Goal: Book appointment/travel/reservation

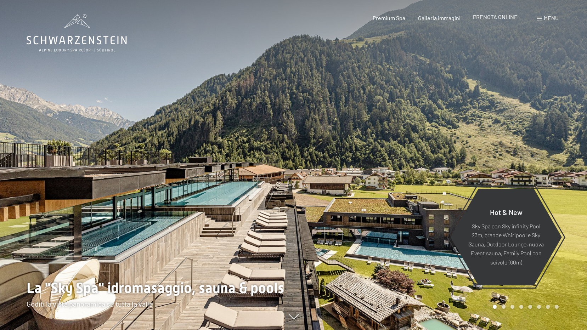
click at [489, 17] on span "PRENOTA ONLINE" at bounding box center [495, 16] width 45 height 7
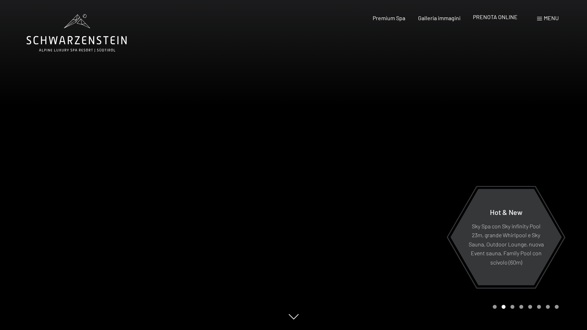
click at [488, 16] on span "PRENOTA ONLINE" at bounding box center [495, 16] width 45 height 7
click at [508, 16] on span "PRENOTA ONLINE" at bounding box center [495, 16] width 45 height 7
click at [506, 18] on span "PRENOTA ONLINE" at bounding box center [495, 16] width 45 height 7
drag, startPoint x: 505, startPoint y: 14, endPoint x: 503, endPoint y: 20, distance: 6.5
click at [505, 14] on span "PRENOTA ONLINE" at bounding box center [495, 16] width 45 height 7
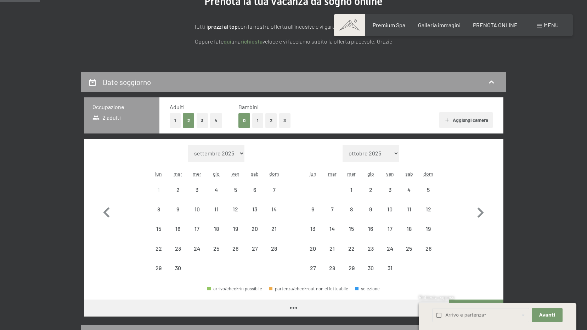
scroll to position [106, 0]
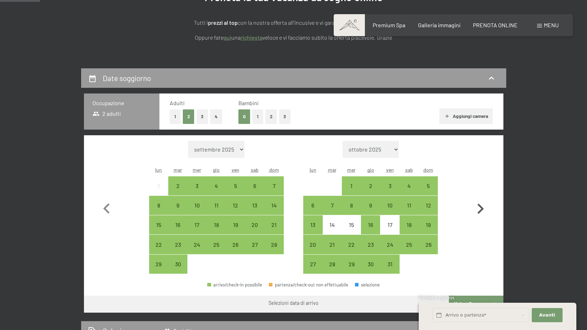
click at [479, 207] on icon "button" at bounding box center [480, 209] width 21 height 21
select select "[DATE]"
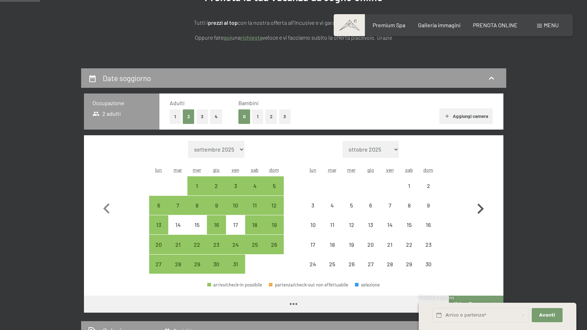
select select "[DATE]"
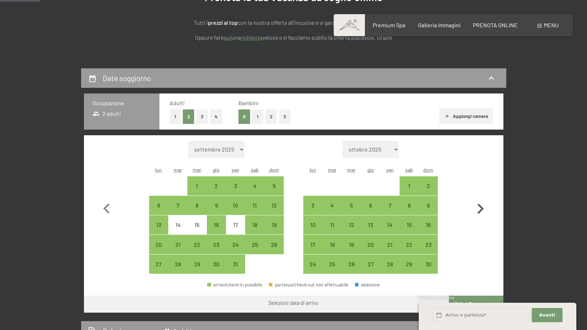
click at [481, 208] on icon "button" at bounding box center [481, 209] width 6 height 10
select select "[DATE]"
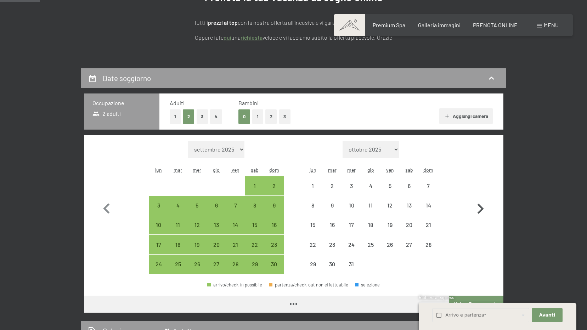
select select "[DATE]"
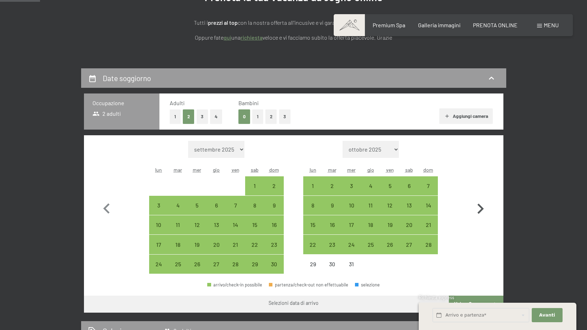
click at [483, 209] on icon "button" at bounding box center [481, 209] width 6 height 10
select select "[DATE]"
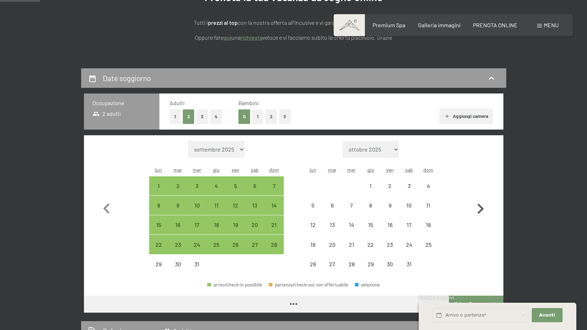
select select "[DATE]"
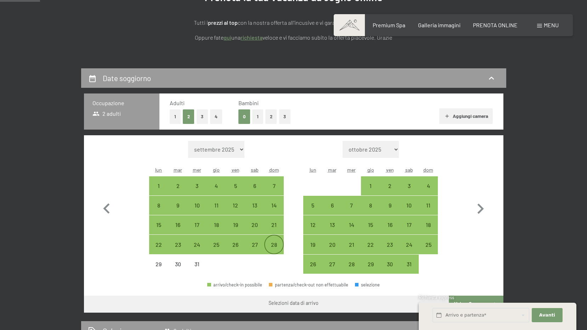
click at [275, 243] on div "28" at bounding box center [274, 251] width 18 height 18
select select "[DATE]"
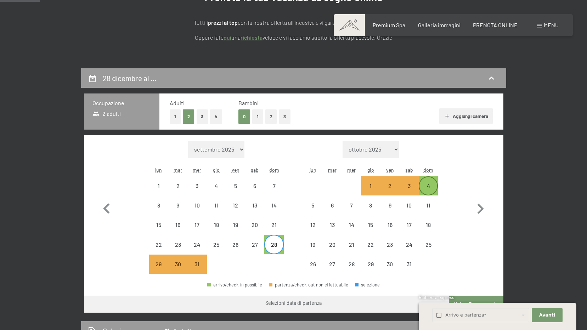
click at [430, 187] on div "4" at bounding box center [429, 192] width 18 height 18
select select "[DATE]"
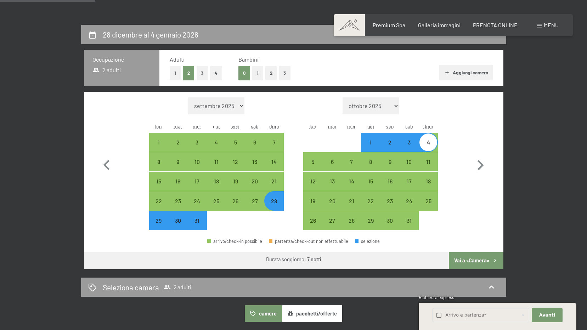
scroll to position [142, 0]
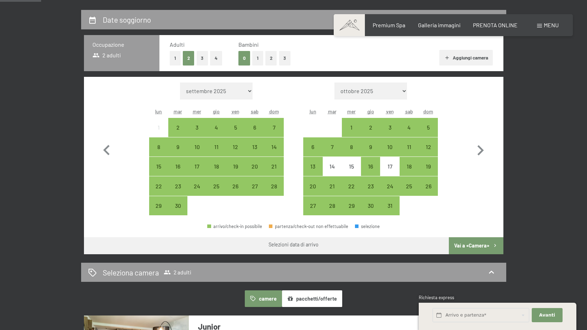
scroll to position [177, 0]
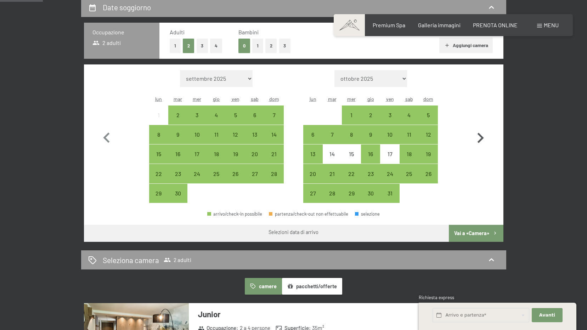
click at [481, 135] on icon "button" at bounding box center [481, 138] width 6 height 10
select select "[DATE]"
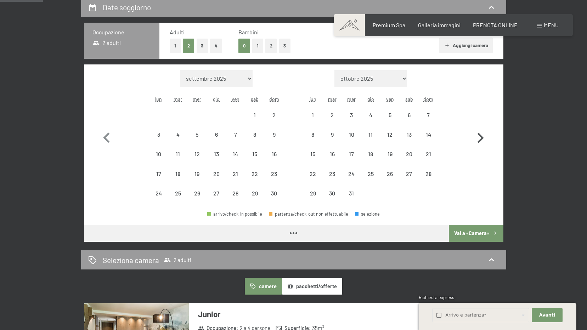
select select "[DATE]"
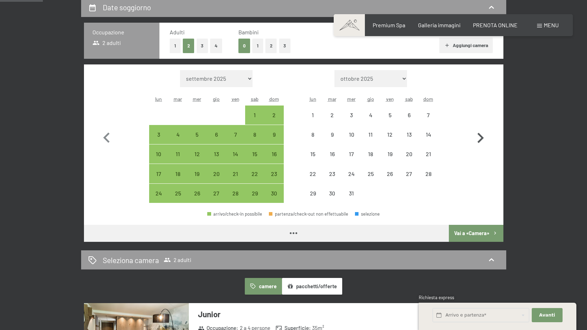
select select "[DATE]"
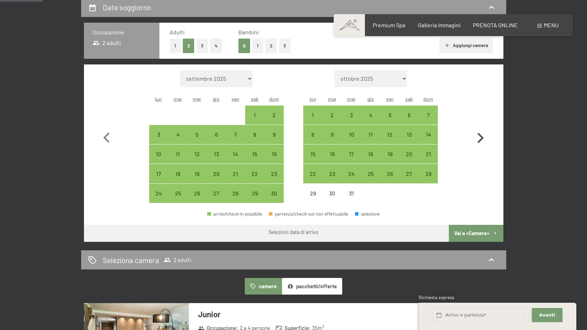
click at [481, 135] on icon "button" at bounding box center [481, 138] width 6 height 10
select select "[DATE]"
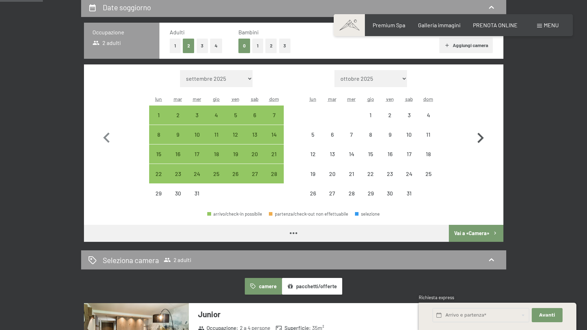
select select "[DATE]"
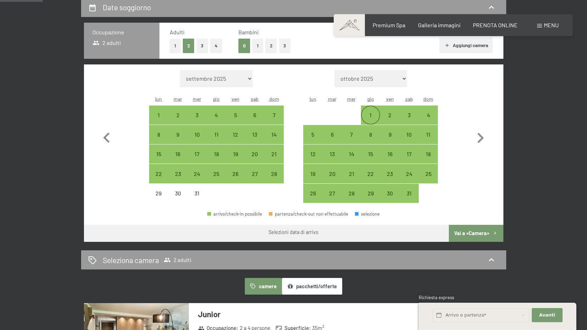
click at [367, 113] on div "1" at bounding box center [371, 121] width 18 height 18
select select "[DATE]"
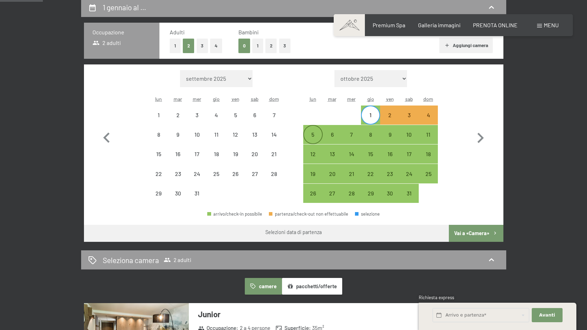
click at [313, 133] on div "5" at bounding box center [313, 141] width 18 height 18
select select "[DATE]"
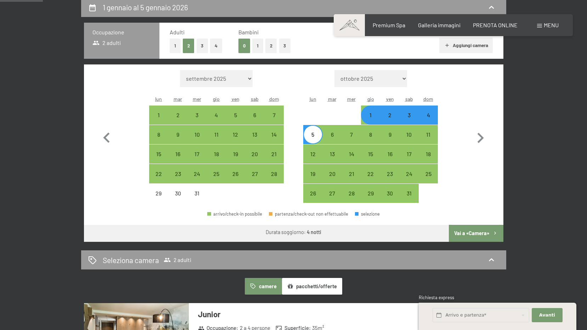
click at [463, 236] on button "Vai a «Camera»" at bounding box center [476, 233] width 54 height 17
select select "[DATE]"
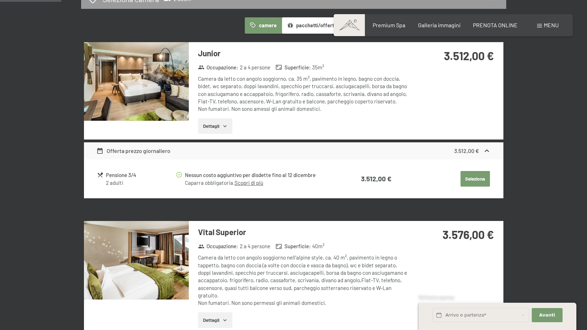
scroll to position [175, 0]
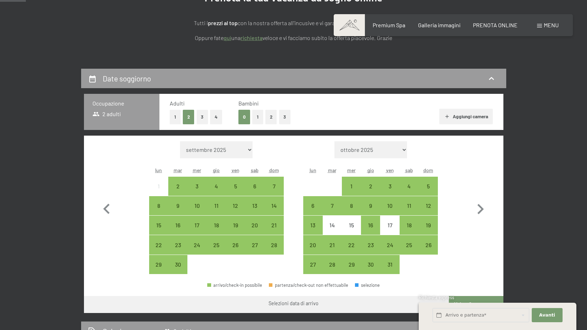
scroll to position [106, 0]
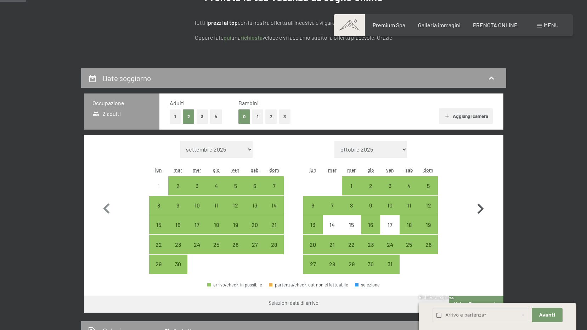
click at [481, 209] on icon "button" at bounding box center [480, 209] width 21 height 21
select select "[DATE]"
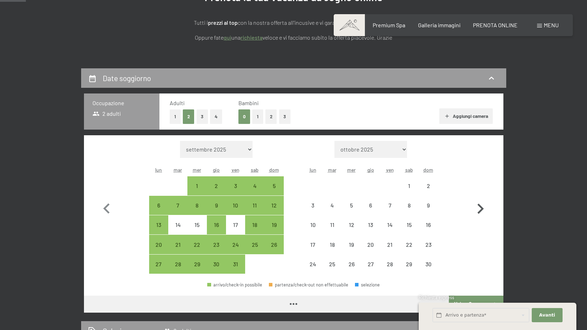
click at [481, 209] on icon "button" at bounding box center [480, 209] width 21 height 21
select select "[DATE]"
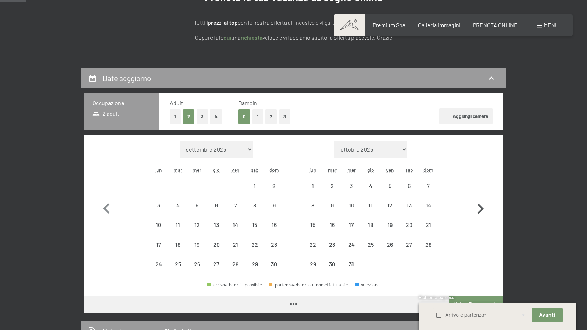
click at [481, 209] on icon "button" at bounding box center [480, 209] width 21 height 21
select select "[DATE]"
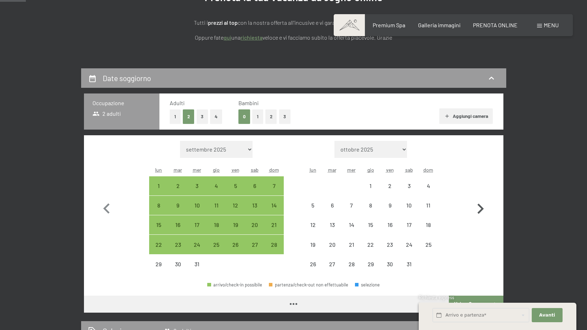
select select "[DATE]"
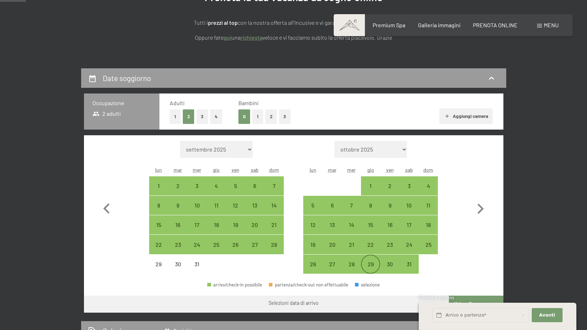
click at [373, 266] on div "29" at bounding box center [371, 271] width 18 height 18
select select "[DATE]"
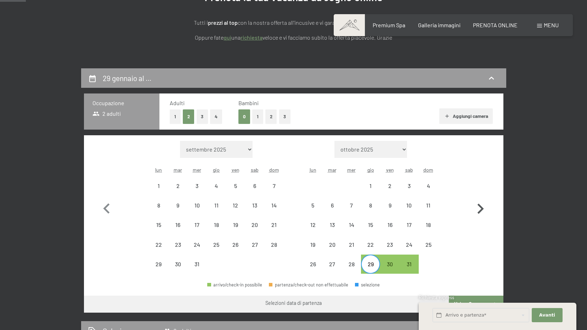
click at [481, 207] on icon "button" at bounding box center [481, 209] width 6 height 10
select select "[DATE]"
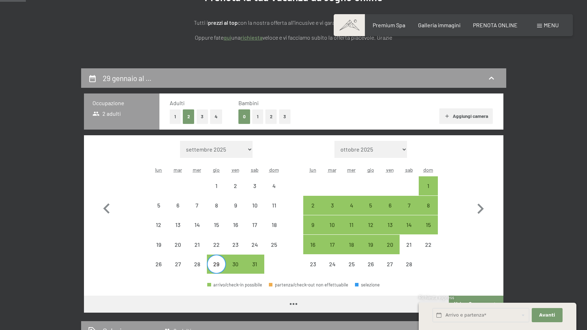
select select "[DATE]"
click at [430, 184] on div "1" at bounding box center [429, 192] width 18 height 18
select select "[DATE]"
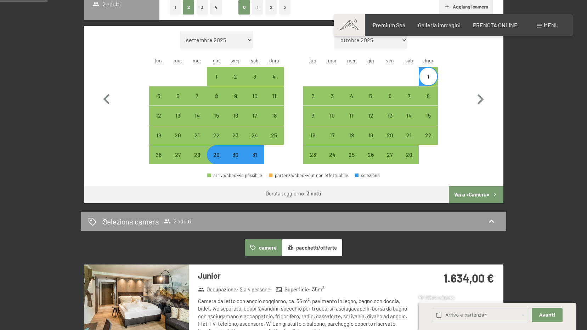
scroll to position [177, 0]
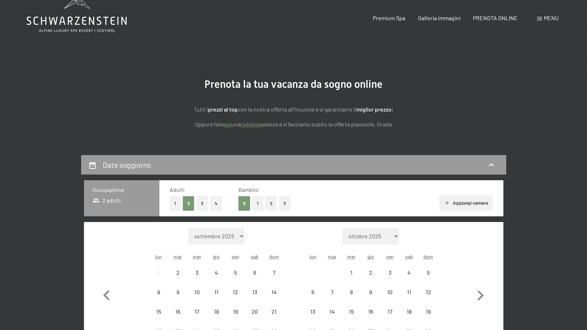
scroll to position [106, 0]
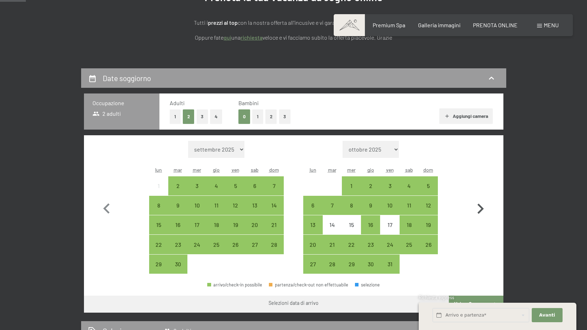
click at [480, 207] on icon "button" at bounding box center [481, 209] width 6 height 10
select select "[DATE]"
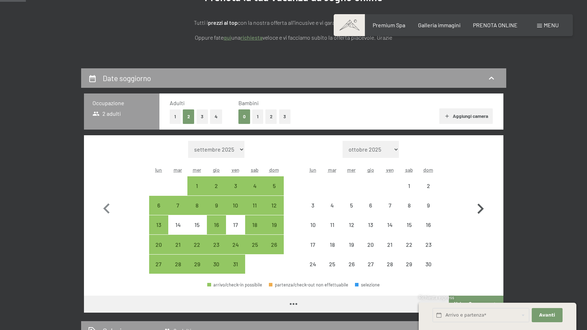
click at [480, 207] on icon "button" at bounding box center [481, 209] width 6 height 10
select select "[DATE]"
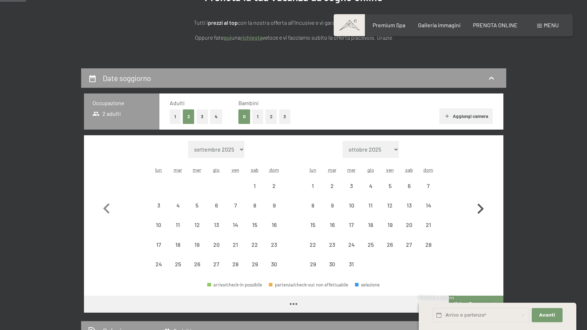
click at [480, 207] on icon "button" at bounding box center [481, 209] width 6 height 10
select select "[DATE]"
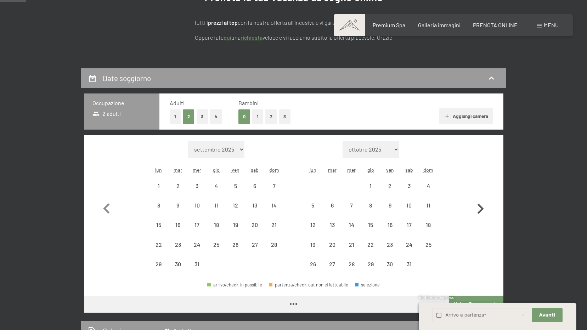
click at [480, 207] on icon "button" at bounding box center [481, 209] width 6 height 10
select select "[DATE]"
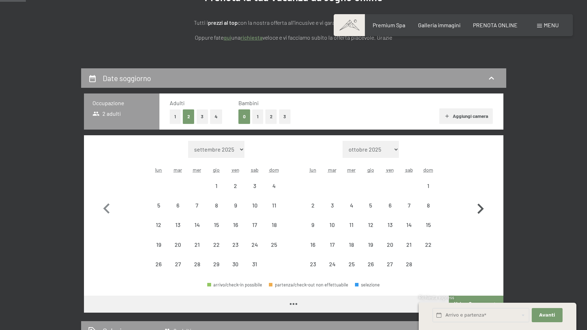
select select "[DATE]"
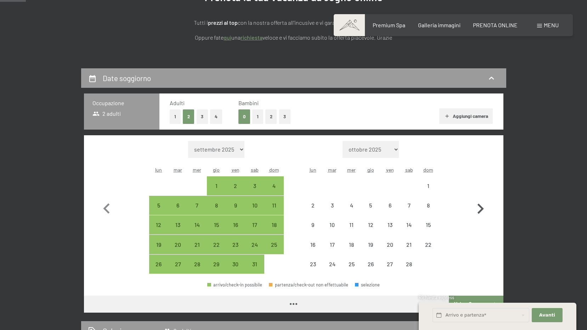
select select "[DATE]"
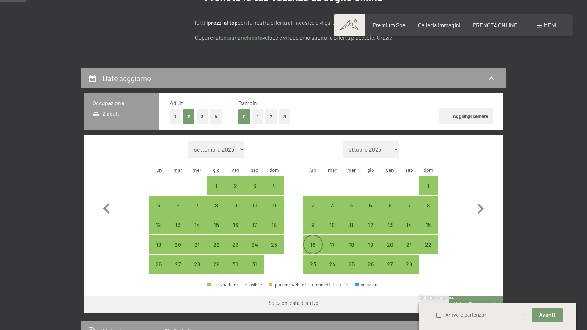
click at [314, 244] on div "16" at bounding box center [313, 251] width 18 height 18
select select "[DATE]"
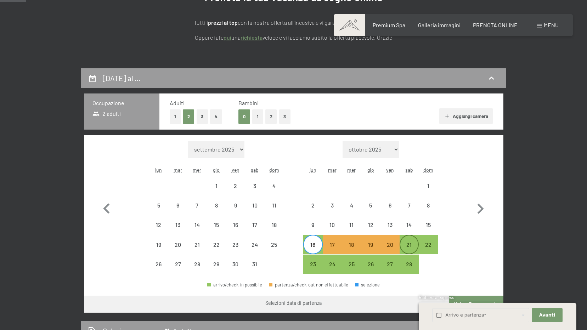
click at [406, 244] on div "21" at bounding box center [410, 251] width 18 height 18
select select "[DATE]"
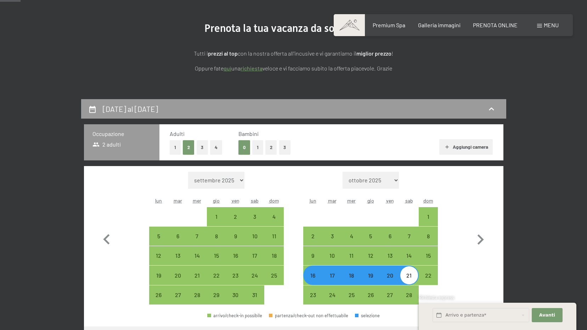
scroll to position [71, 0]
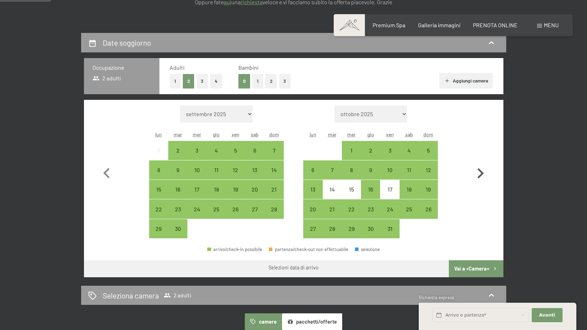
click at [479, 168] on icon "button" at bounding box center [480, 173] width 21 height 21
select select "[DATE]"
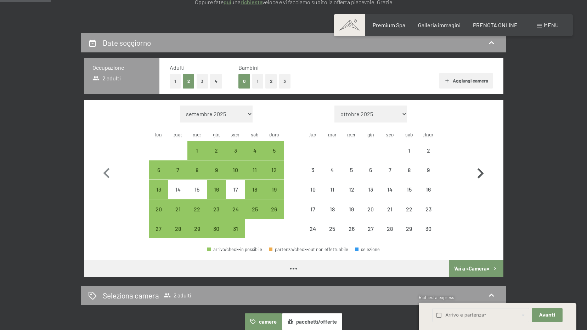
click at [479, 168] on icon "button" at bounding box center [480, 173] width 21 height 21
select select "[DATE]"
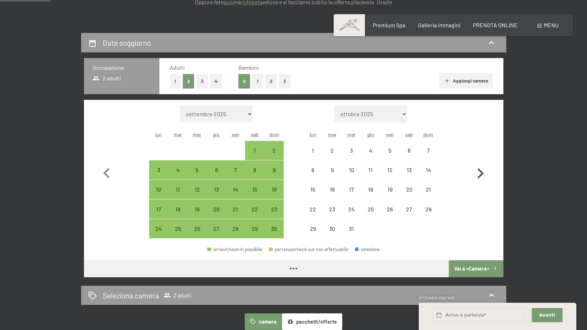
click at [479, 168] on icon "button" at bounding box center [480, 173] width 21 height 21
select select "[DATE]"
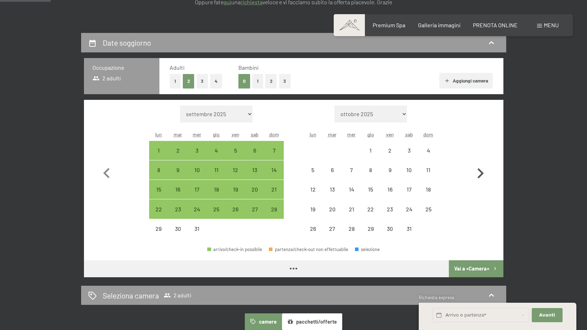
select select "[DATE]"
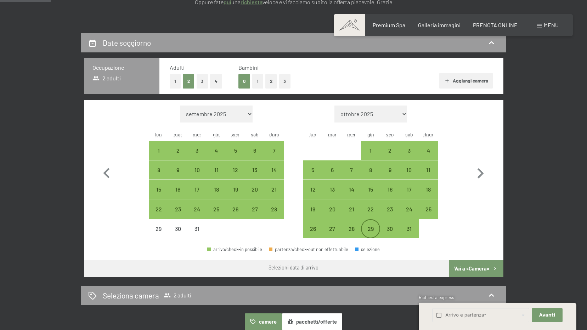
click at [373, 228] on div "29" at bounding box center [371, 235] width 18 height 18
select select "[DATE]"
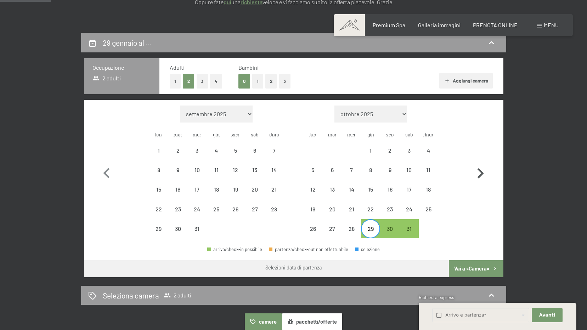
click at [481, 173] on icon "button" at bounding box center [480, 173] width 21 height 21
select select "[DATE]"
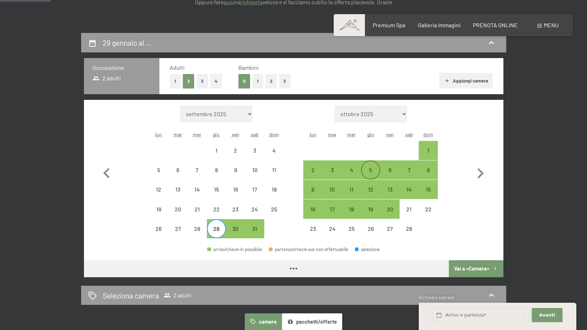
select select "[DATE]"
click at [308, 172] on div "2" at bounding box center [313, 176] width 18 height 18
select select "[DATE]"
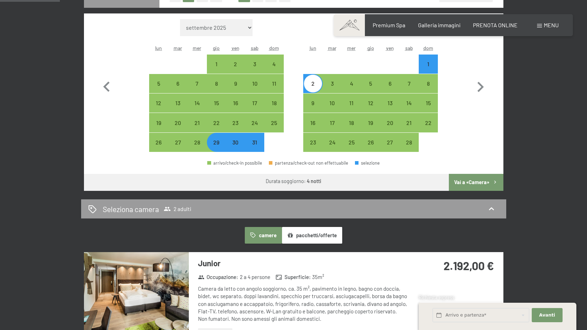
scroll to position [248, 0]
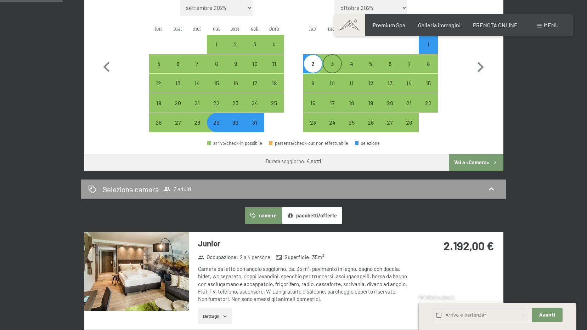
click at [332, 63] on div "3" at bounding box center [333, 70] width 18 height 18
select select "[DATE]"
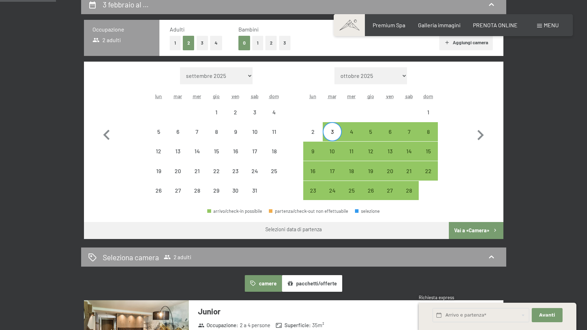
scroll to position [177, 0]
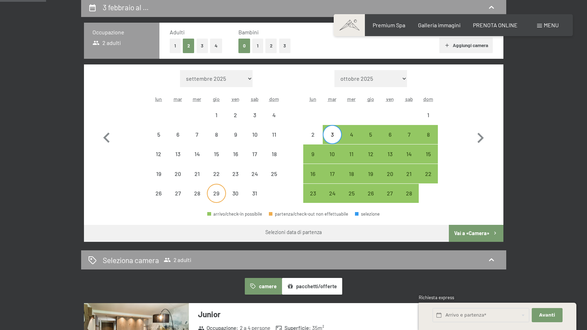
click at [221, 198] on div "29" at bounding box center [217, 200] width 18 height 18
select select "[DATE]"
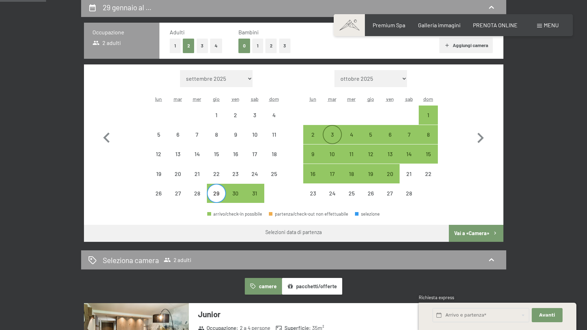
click at [330, 130] on div "3" at bounding box center [333, 135] width 18 height 18
select select "[DATE]"
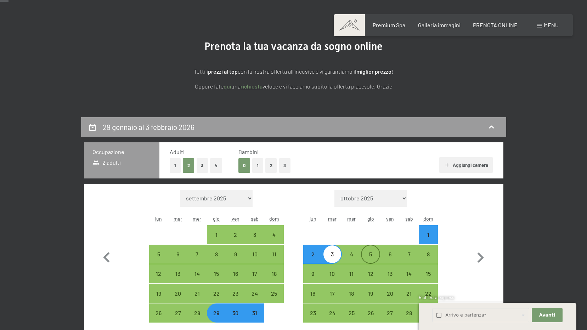
scroll to position [35, 0]
